Goal: Transaction & Acquisition: Purchase product/service

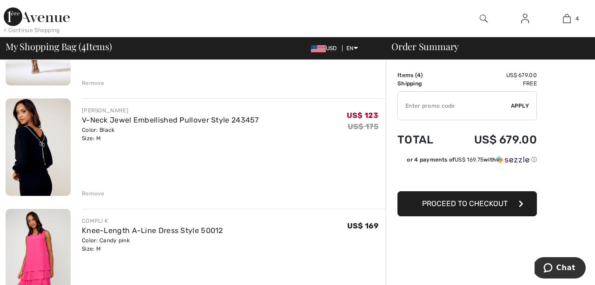
scroll to position [151, 0]
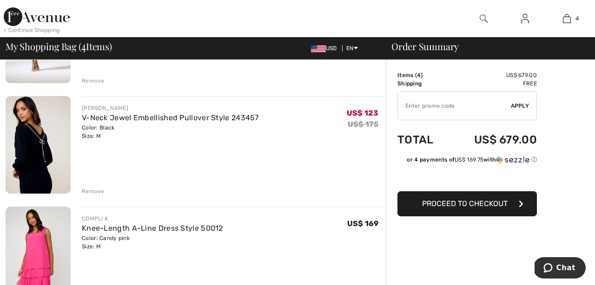
click at [39, 138] on img at bounding box center [38, 145] width 65 height 98
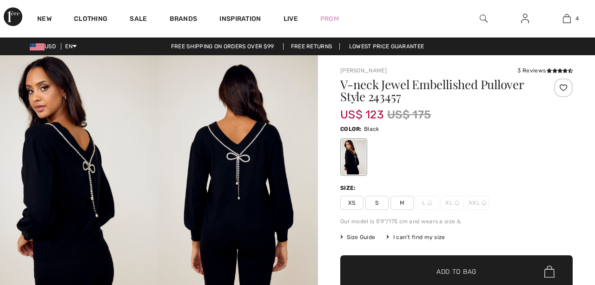
checkbox input "true"
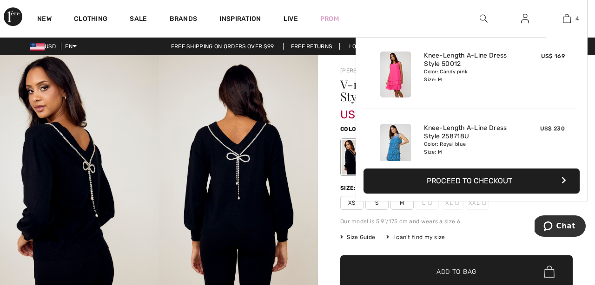
scroll to position [147, 0]
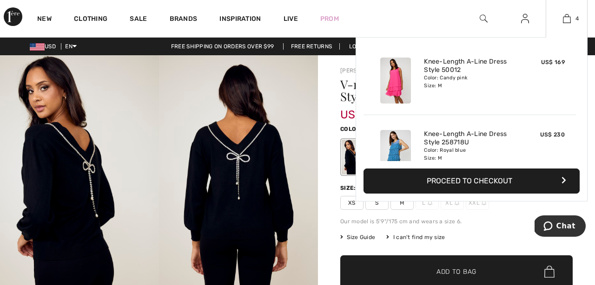
click at [400, 72] on img at bounding box center [395, 81] width 31 height 46
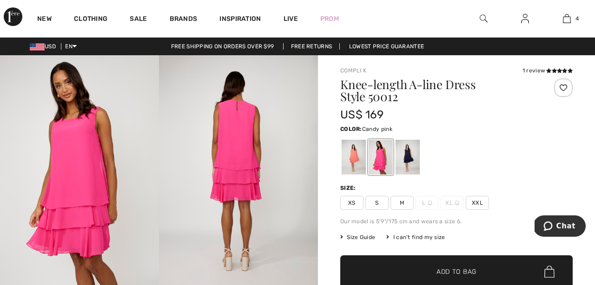
click at [404, 204] on span "M" at bounding box center [401, 203] width 23 height 14
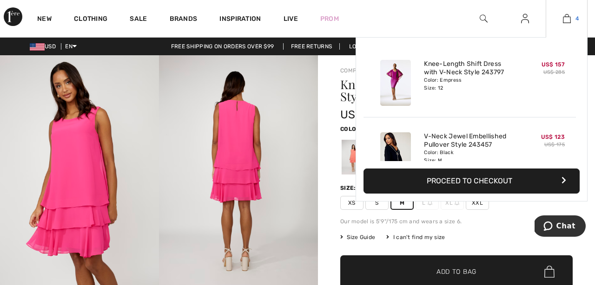
click at [567, 18] on img at bounding box center [567, 18] width 8 height 11
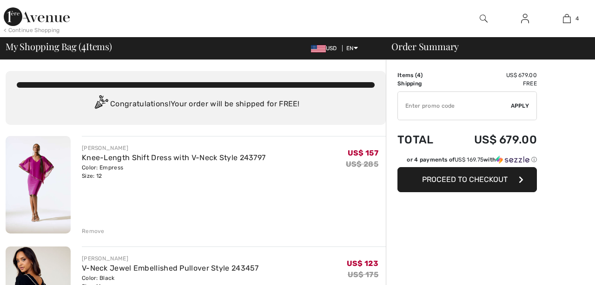
checkbox input "true"
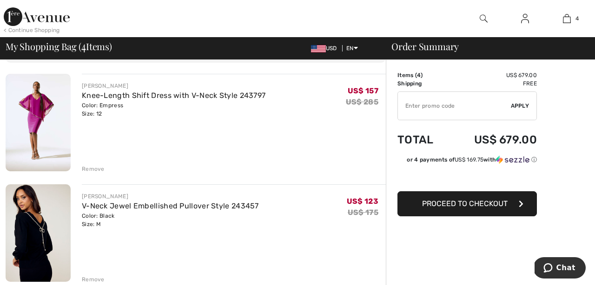
scroll to position [63, 0]
click at [89, 169] on div "Remove" at bounding box center [93, 168] width 23 height 8
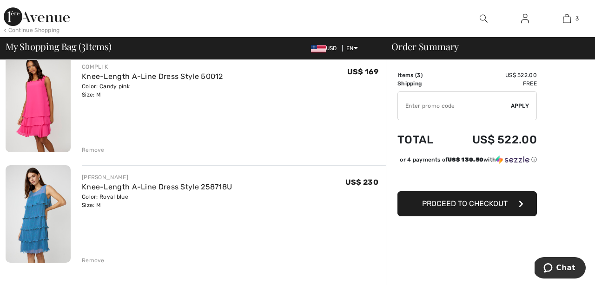
scroll to position [202, 0]
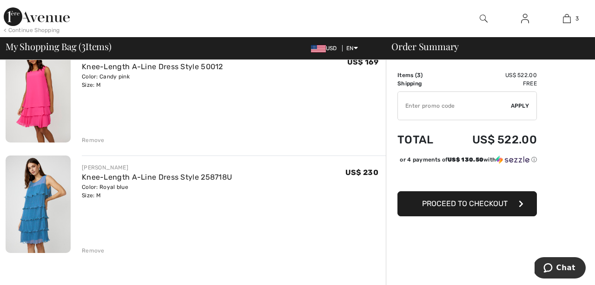
click at [39, 215] on img at bounding box center [38, 205] width 65 height 98
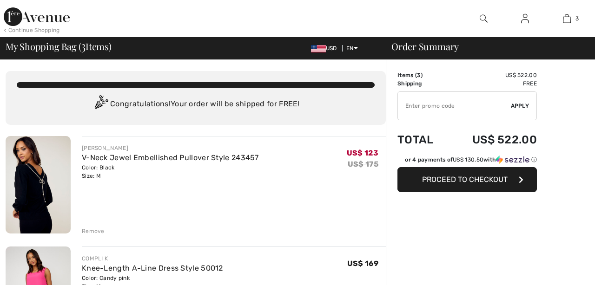
checkbox input "true"
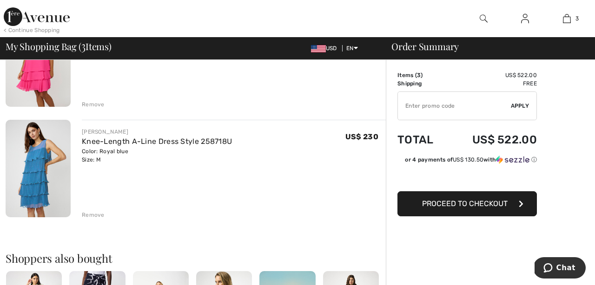
scroll to position [238, 0]
click at [46, 170] on img at bounding box center [38, 168] width 65 height 98
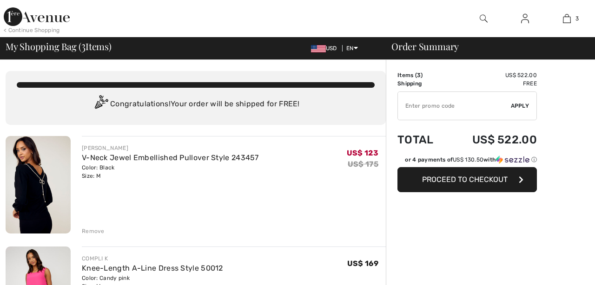
checkbox input "true"
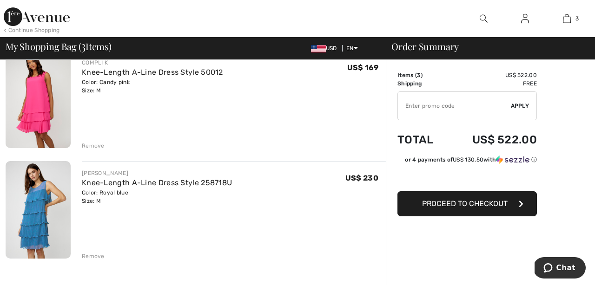
scroll to position [196, 0]
click at [179, 183] on link "Knee-Length A-Line Dress Style 258718U" at bounding box center [157, 182] width 150 height 9
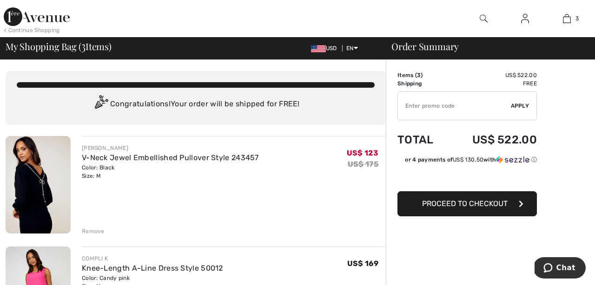
click at [482, 19] on img at bounding box center [484, 18] width 8 height 11
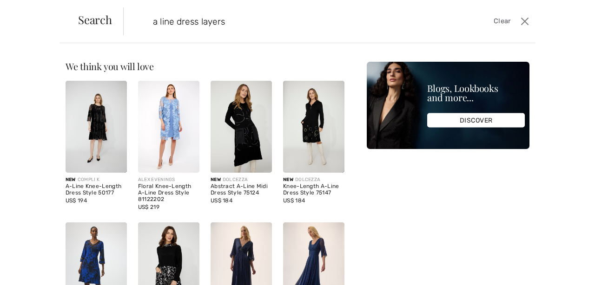
type input "a line dress layers"
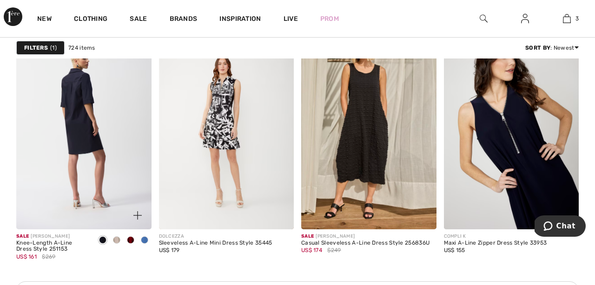
scroll to position [1735, 0]
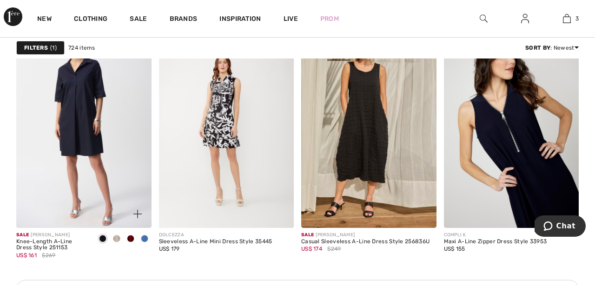
click at [144, 239] on span at bounding box center [144, 238] width 7 height 7
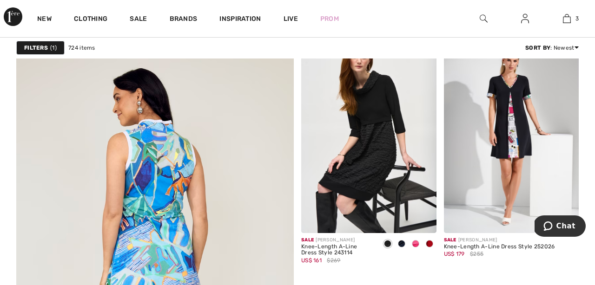
scroll to position [2099, 0]
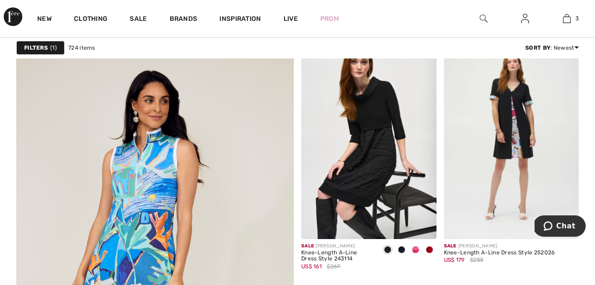
click at [516, 119] on img at bounding box center [511, 138] width 135 height 203
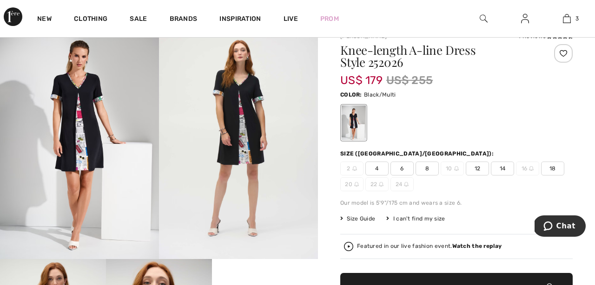
scroll to position [39, 0]
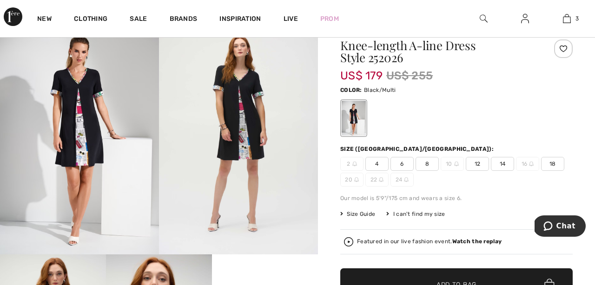
click at [451, 163] on span "10" at bounding box center [451, 164] width 23 height 14
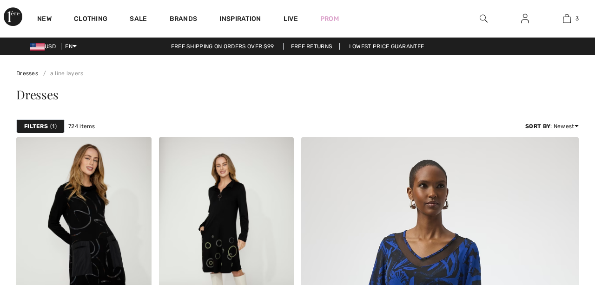
checkbox input "true"
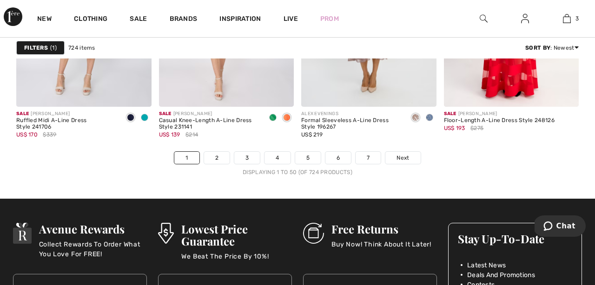
scroll to position [3852, 0]
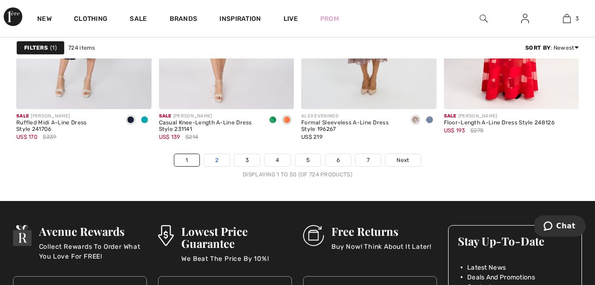
click at [221, 162] on link "2" at bounding box center [217, 160] width 26 height 12
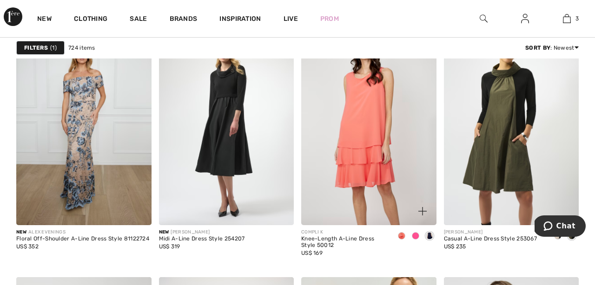
scroll to position [624, 0]
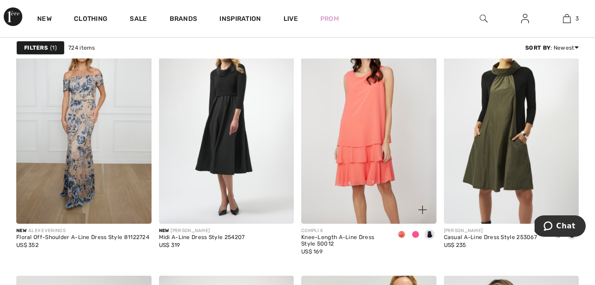
click at [377, 154] on img at bounding box center [368, 123] width 135 height 203
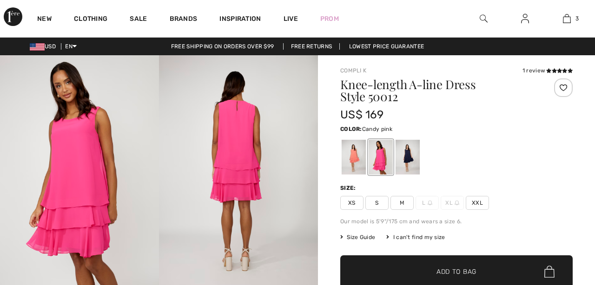
checkbox input "true"
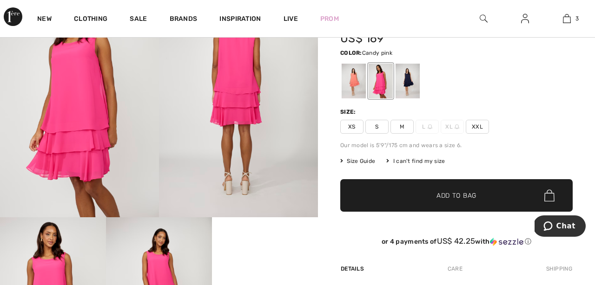
scroll to position [72, 0]
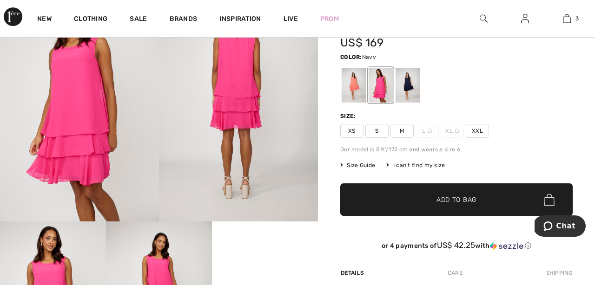
click at [410, 84] on div at bounding box center [407, 85] width 24 height 35
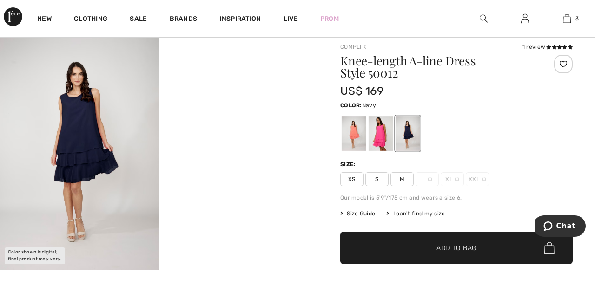
scroll to position [22, 0]
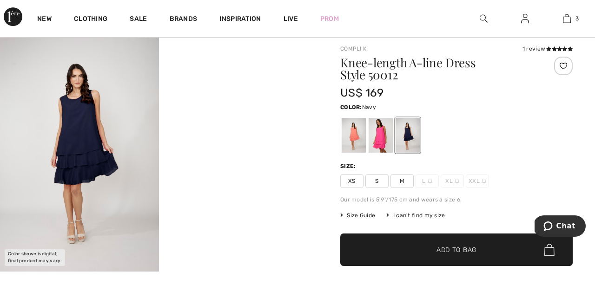
click at [90, 126] on img at bounding box center [79, 152] width 159 height 238
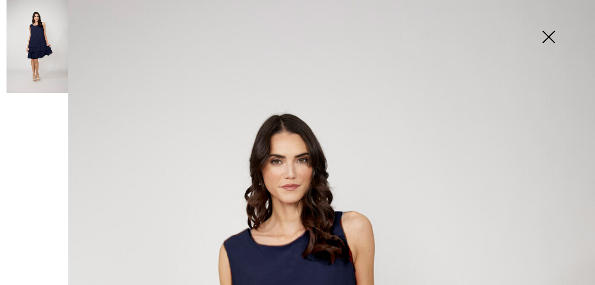
scroll to position [0, 0]
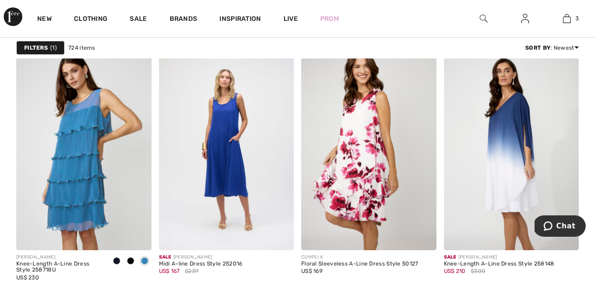
scroll to position [1715, 0]
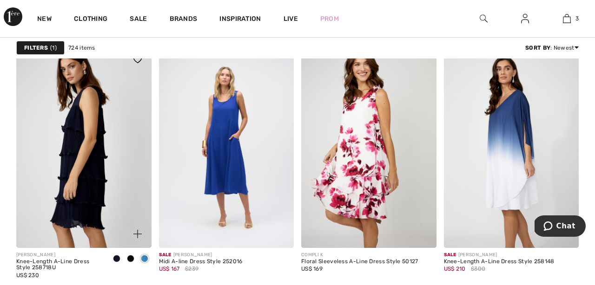
click at [86, 162] on img at bounding box center [83, 147] width 135 height 203
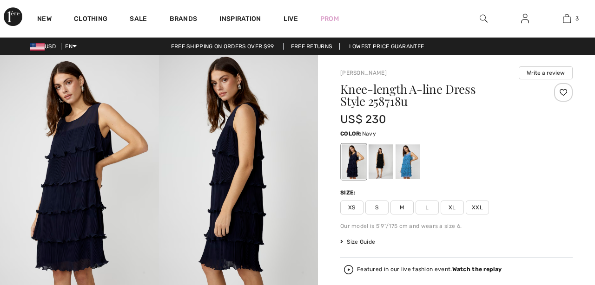
checkbox input "true"
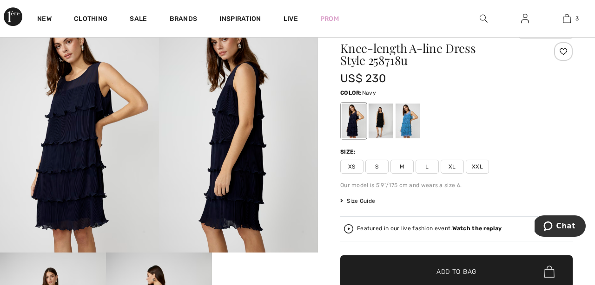
scroll to position [24, 0]
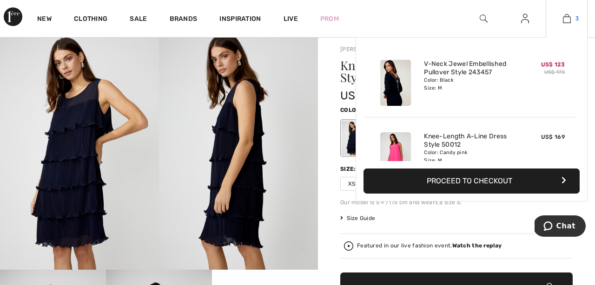
click at [568, 20] on img at bounding box center [567, 18] width 8 height 11
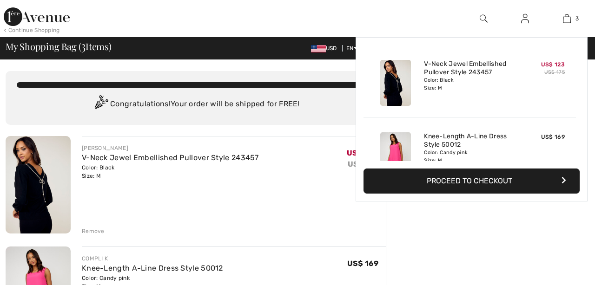
checkbox input "true"
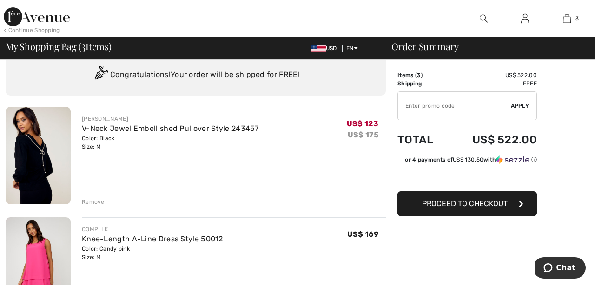
scroll to position [31, 0]
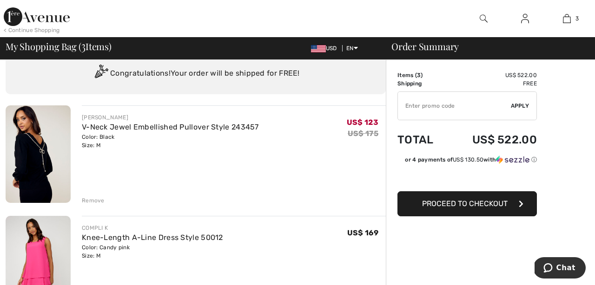
click at [91, 201] on div "Remove" at bounding box center [93, 201] width 23 height 8
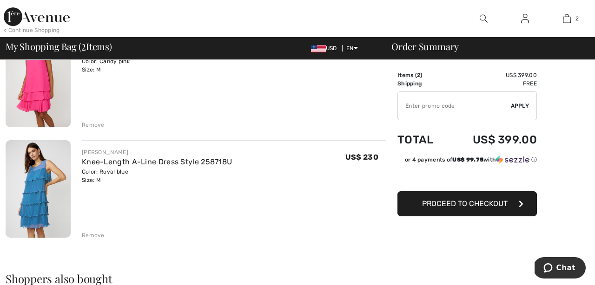
scroll to position [107, 0]
click at [91, 235] on div "Remove" at bounding box center [93, 234] width 23 height 8
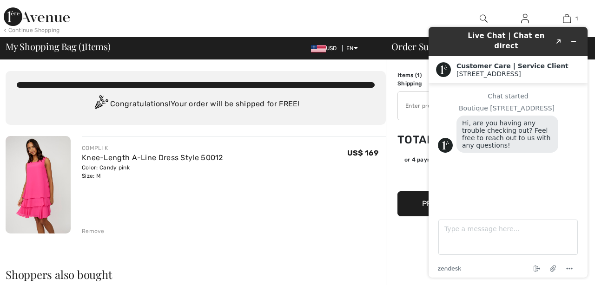
scroll to position [0, 0]
click at [372, 181] on div "COMPLI K Knee-Length A-Line Dress Style 50012 Color: Candy pink Size: M Final S…" at bounding box center [234, 185] width 304 height 99
click at [574, 38] on icon "Minimize widget" at bounding box center [573, 41] width 7 height 7
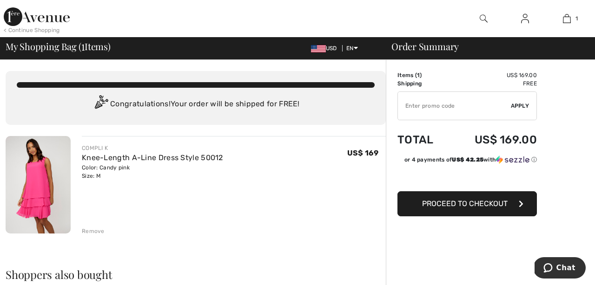
click at [451, 206] on span "Proceed to Checkout" at bounding box center [464, 203] width 85 height 9
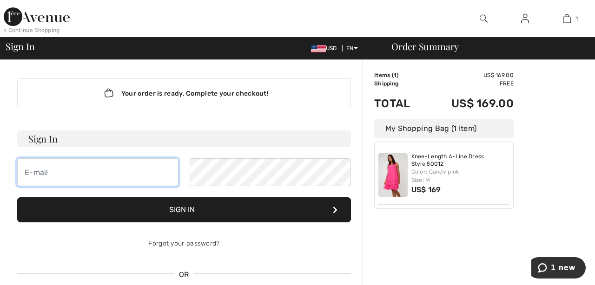
type input "[PERSON_NAME][EMAIL_ADDRESS][PERSON_NAME][DOMAIN_NAME]"
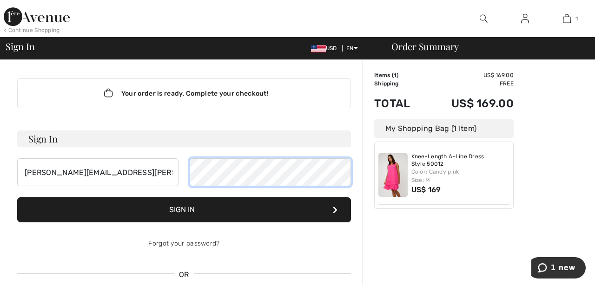
click at [189, 172] on div "[PERSON_NAME][EMAIL_ADDRESS][PERSON_NAME][DOMAIN_NAME]" at bounding box center [184, 172] width 334 height 28
click at [189, 211] on button "Sign In" at bounding box center [184, 209] width 334 height 25
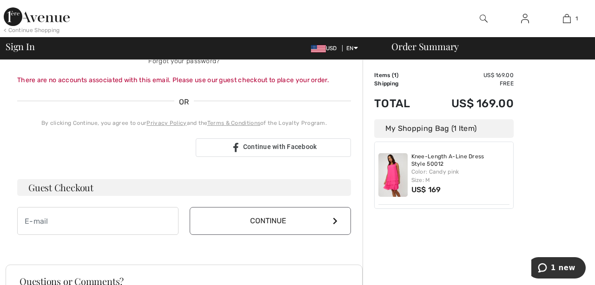
scroll to position [217, 0]
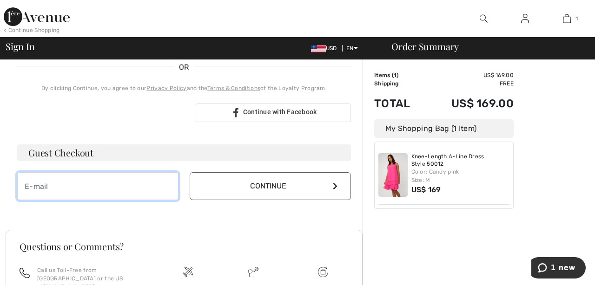
click at [45, 185] on input "email" at bounding box center [97, 186] width 161 height 28
type input "sharon.mervis@gmail.com"
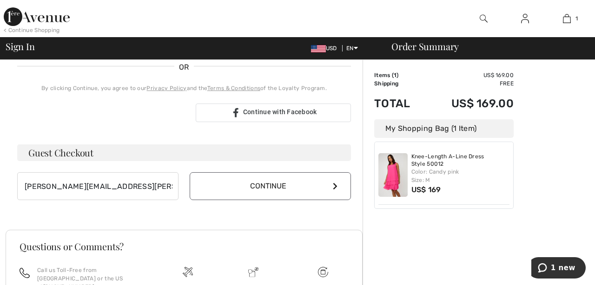
click at [328, 187] on button "Continue" at bounding box center [270, 186] width 161 height 28
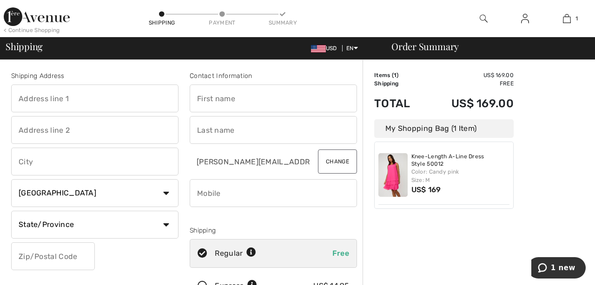
type input "1"
type input "10007 Laureate Way"
type input "Bethesda"
select select "0"
type input "20814"
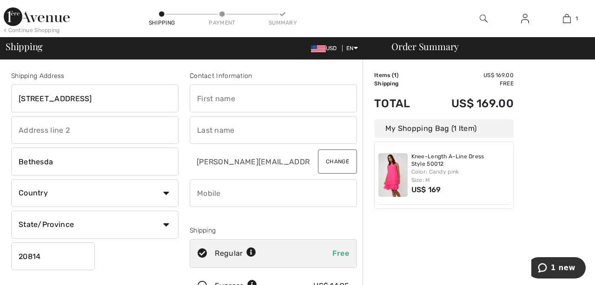
type input "Sharon"
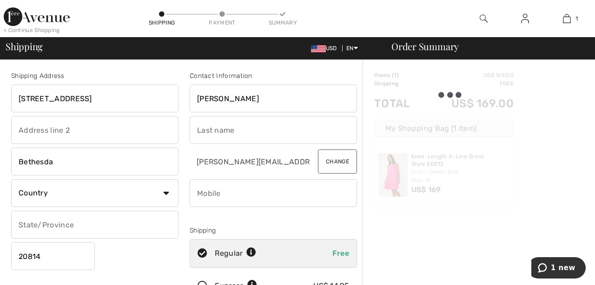
type input "Mervis"
type input "3014691990"
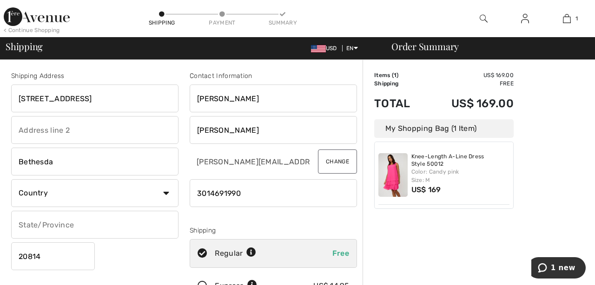
type input "MD"
drag, startPoint x: 247, startPoint y: 190, endPoint x: 195, endPoint y: 192, distance: 52.1
click at [264, 191] on input "phone" at bounding box center [273, 193] width 167 height 28
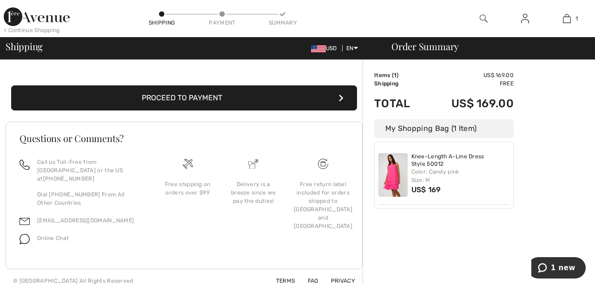
scroll to position [329, 0]
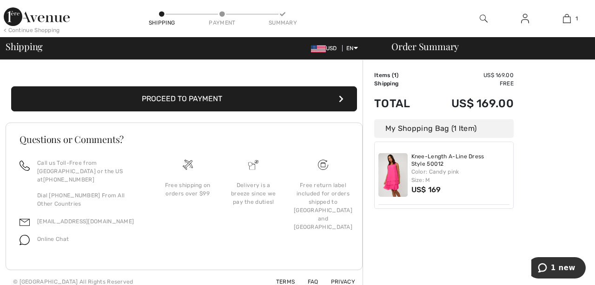
click at [203, 99] on button "Proceed to Payment" at bounding box center [184, 98] width 346 height 25
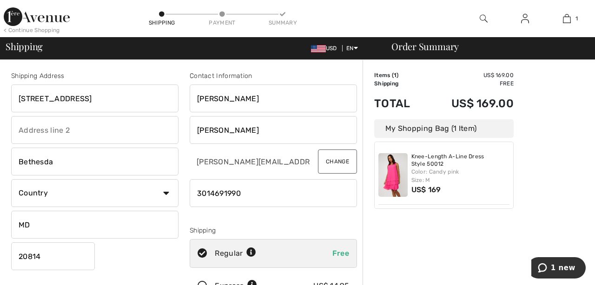
scroll to position [0, 0]
select select "US"
select select "MD"
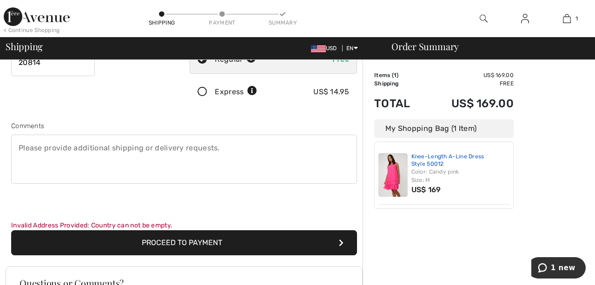
scroll to position [235, 0]
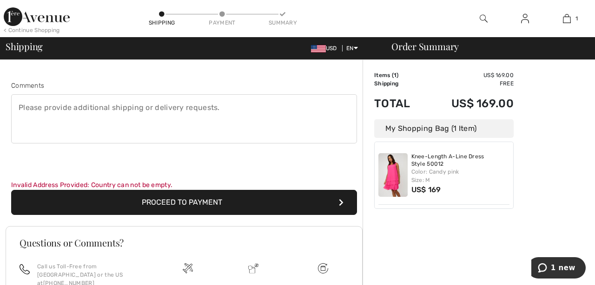
click at [250, 204] on button "Proceed to Payment" at bounding box center [184, 202] width 346 height 25
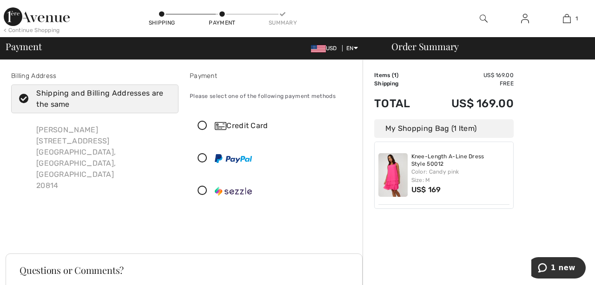
click at [203, 126] on icon at bounding box center [202, 126] width 25 height 10
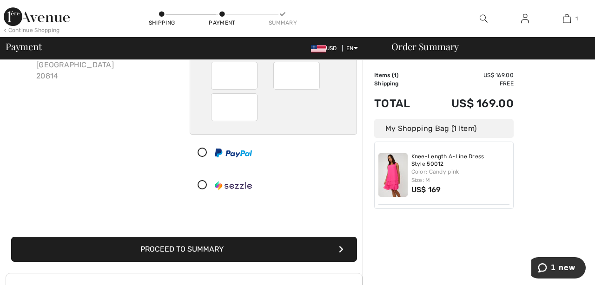
scroll to position [110, 0]
click at [228, 250] on button "Proceed to Summary" at bounding box center [184, 249] width 346 height 25
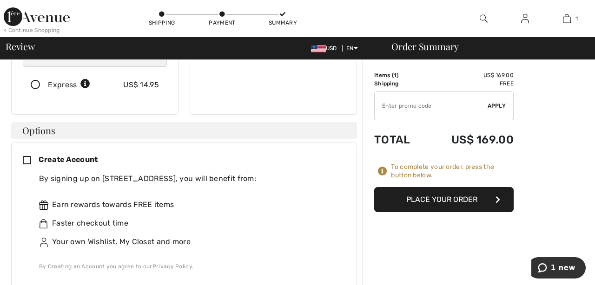
scroll to position [208, 0]
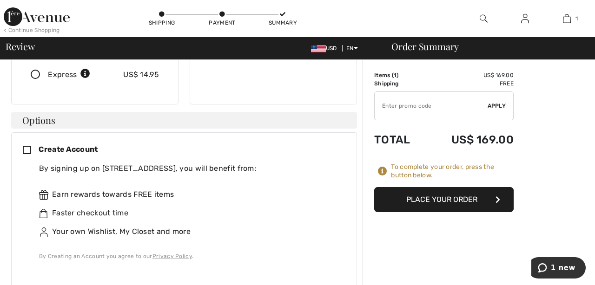
click at [26, 146] on icon at bounding box center [31, 151] width 16 height 10
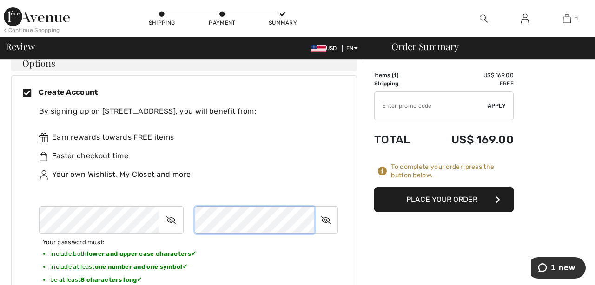
scroll to position [268, 0]
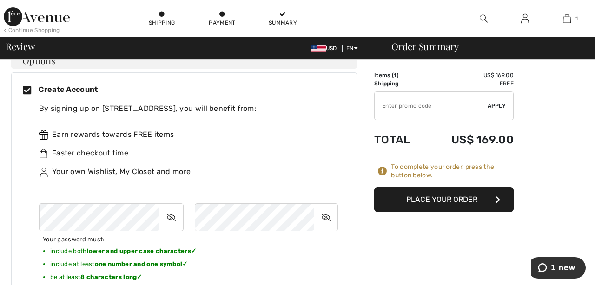
click at [172, 207] on icon at bounding box center [170, 217] width 23 height 21
click at [172, 207] on icon at bounding box center [171, 217] width 22 height 21
click at [327, 207] on icon at bounding box center [325, 217] width 23 height 21
click at [327, 207] on icon at bounding box center [326, 217] width 22 height 21
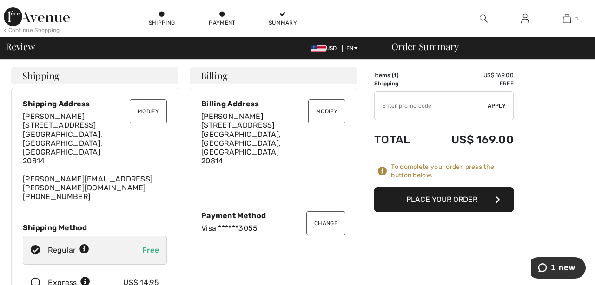
scroll to position [0, 0]
click at [447, 202] on button "Place Your Order" at bounding box center [443, 199] width 139 height 25
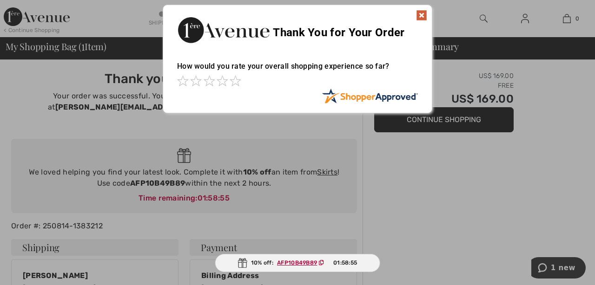
click at [422, 16] on img at bounding box center [421, 15] width 11 height 11
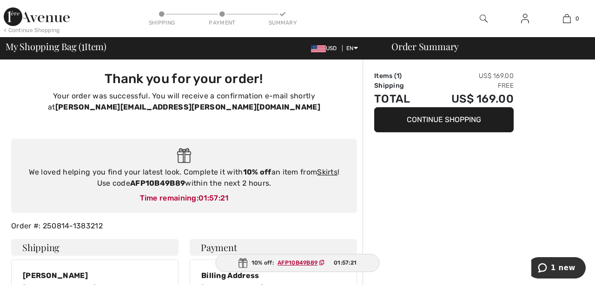
click at [483, 16] on img at bounding box center [484, 18] width 8 height 11
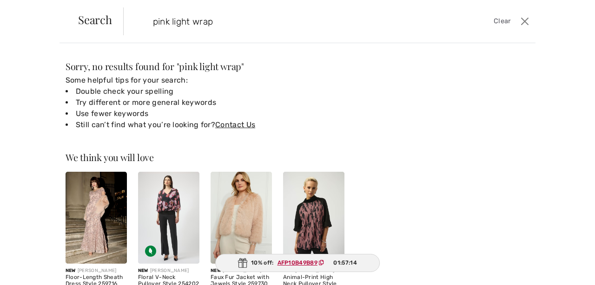
type input "pink light wrap"
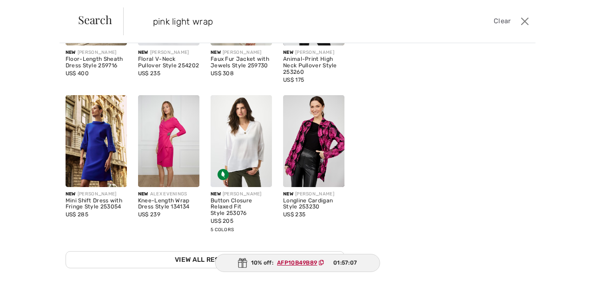
scroll to position [218, 0]
click at [170, 142] on img at bounding box center [168, 142] width 61 height 92
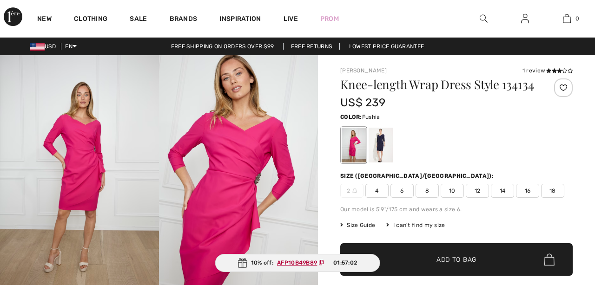
checkbox input "true"
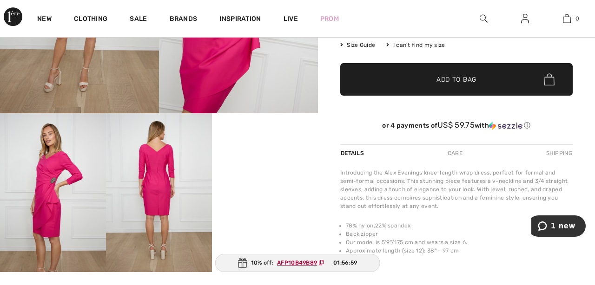
scroll to position [184, 0]
